Goal: Task Accomplishment & Management: Manage account settings

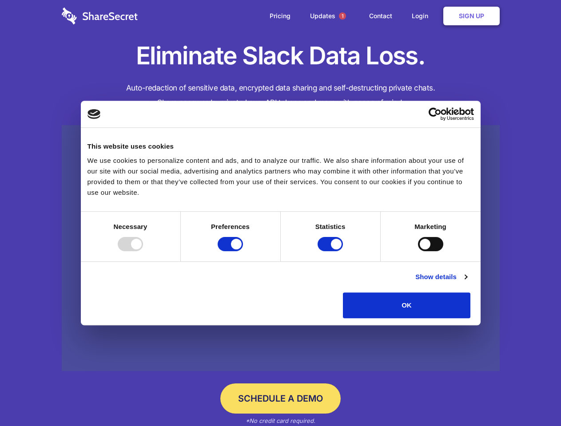
click at [143, 251] on div at bounding box center [130, 244] width 25 height 14
click at [243, 251] on input "Preferences" at bounding box center [230, 244] width 25 height 14
checkbox input "false"
click at [331, 251] on input "Statistics" at bounding box center [329, 244] width 25 height 14
checkbox input "false"
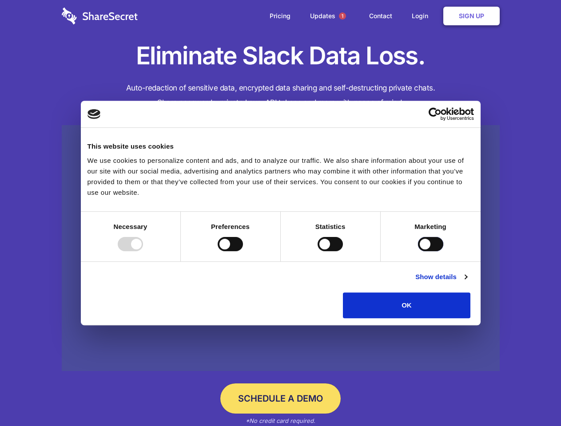
click at [418, 251] on input "Marketing" at bounding box center [430, 244] width 25 height 14
checkbox input "true"
